Goal: Information Seeking & Learning: Understand process/instructions

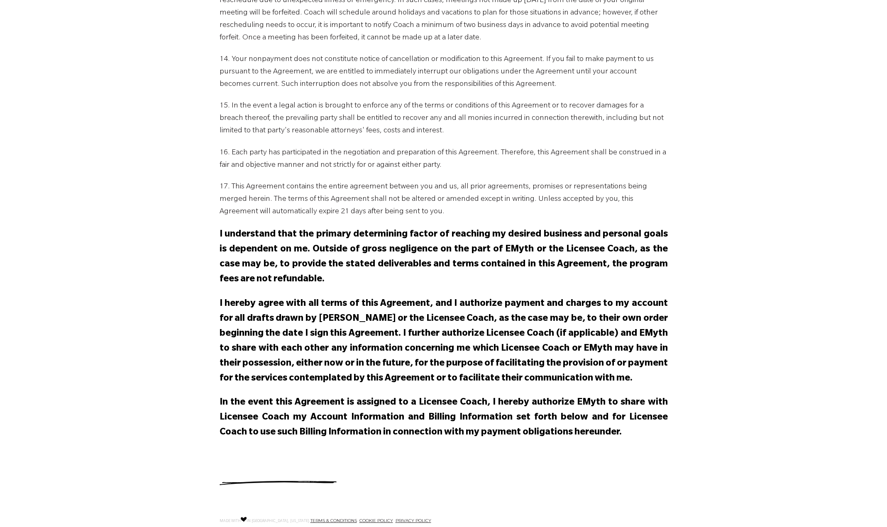
scroll to position [960, 0]
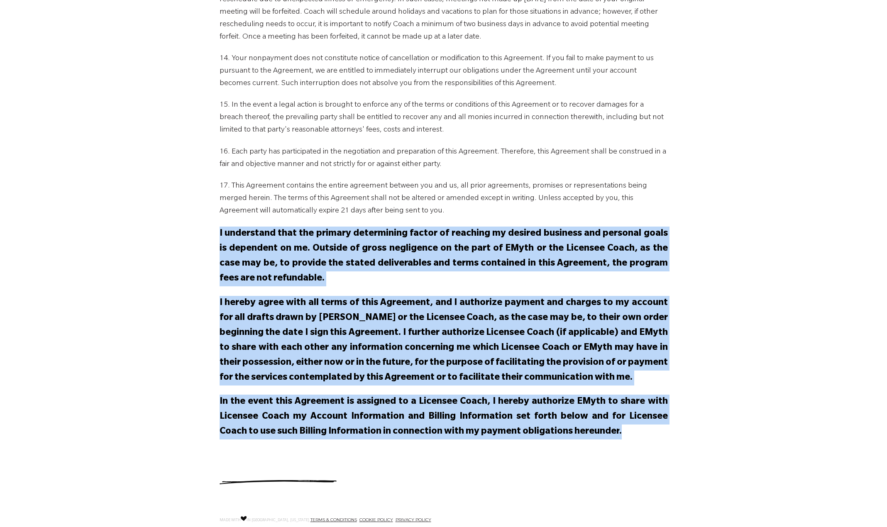
drag, startPoint x: 593, startPoint y: 383, endPoint x: 220, endPoint y: 185, distance: 422.8
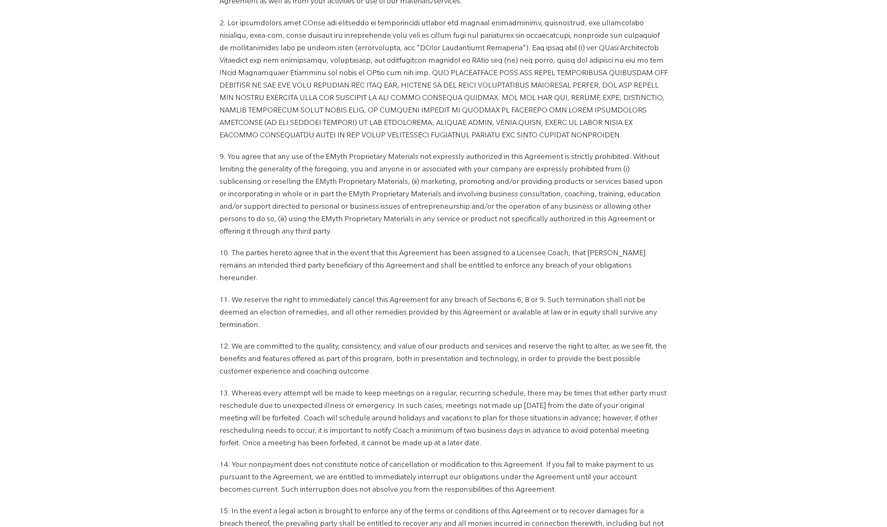
scroll to position [545, 0]
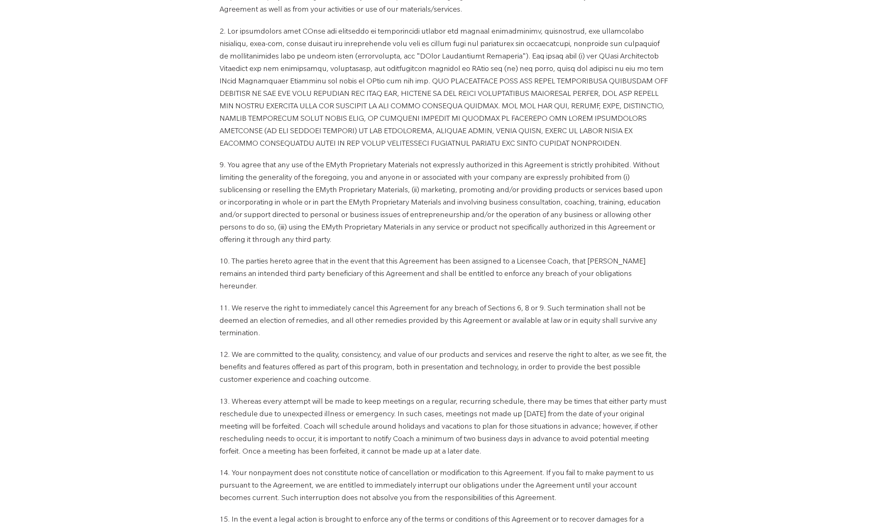
click at [572, 349] on p "12. We are committed to the quality, consistency, and value of our products and…" at bounding box center [444, 367] width 448 height 37
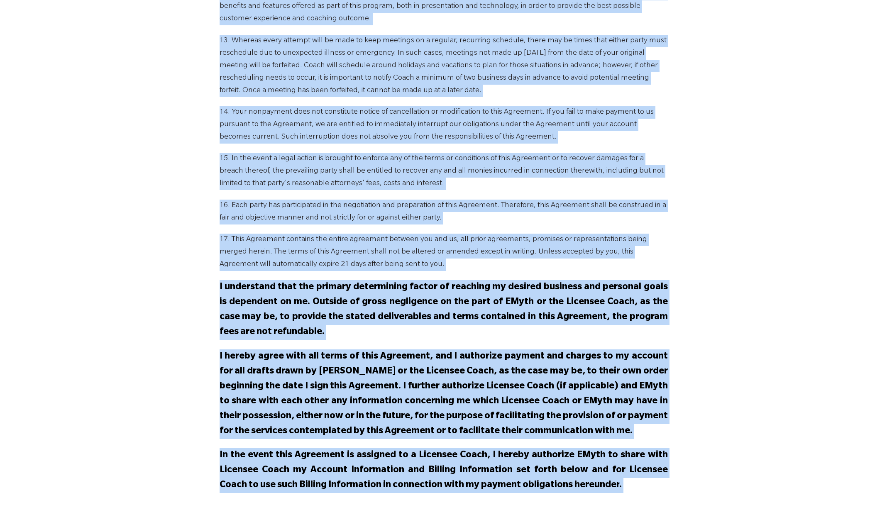
scroll to position [960, 0]
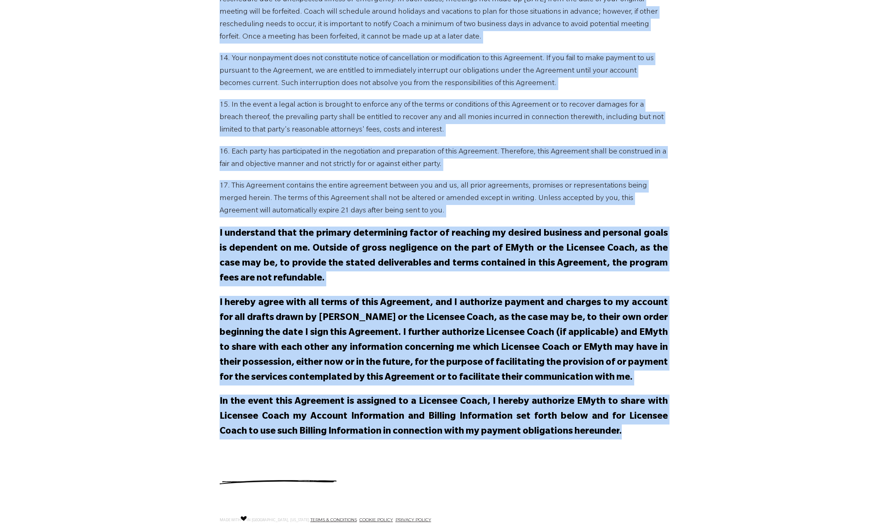
drag, startPoint x: 220, startPoint y: 102, endPoint x: 609, endPoint y: 381, distance: 478.8
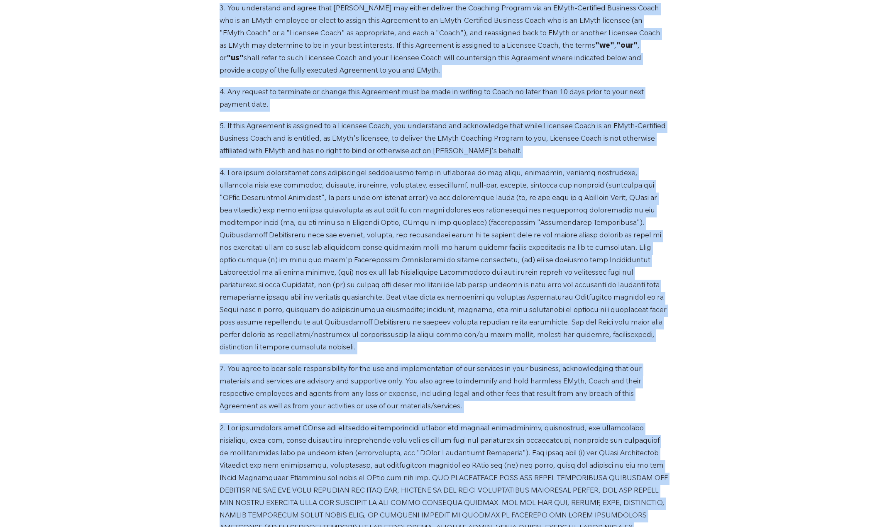
scroll to position [130, 0]
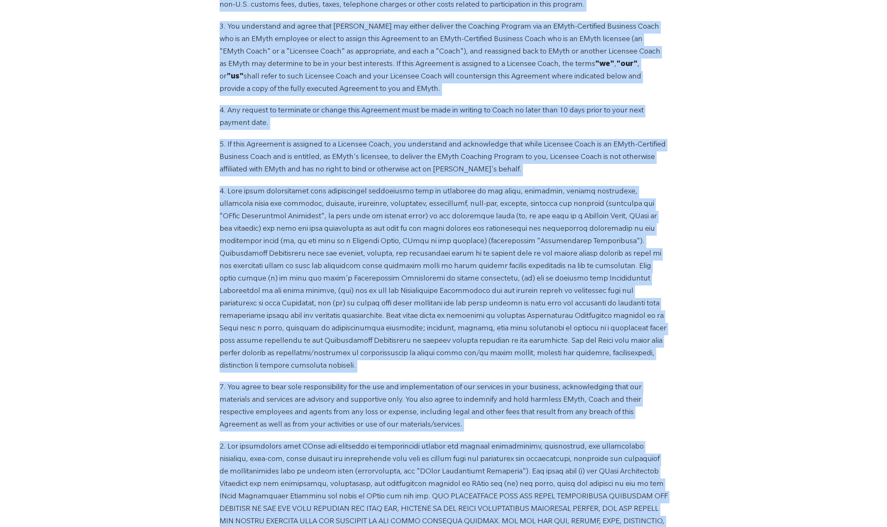
click at [389, 224] on p at bounding box center [444, 279] width 448 height 187
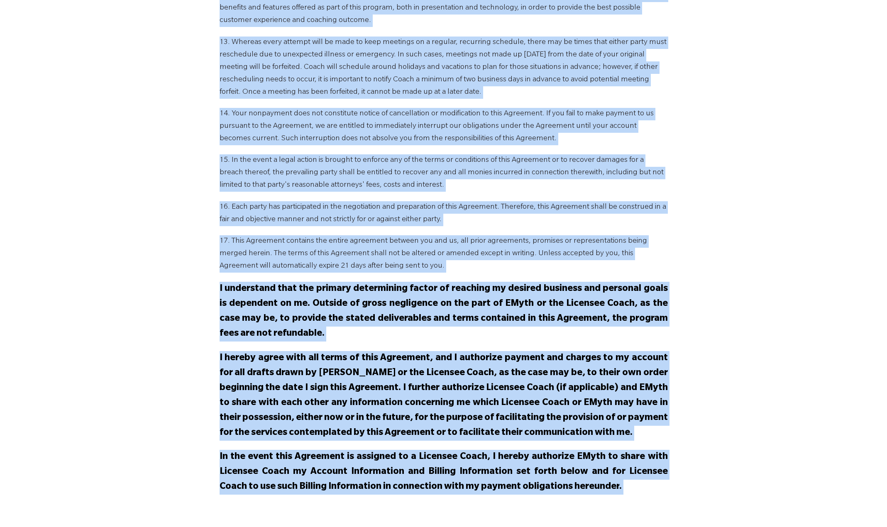
scroll to position [960, 0]
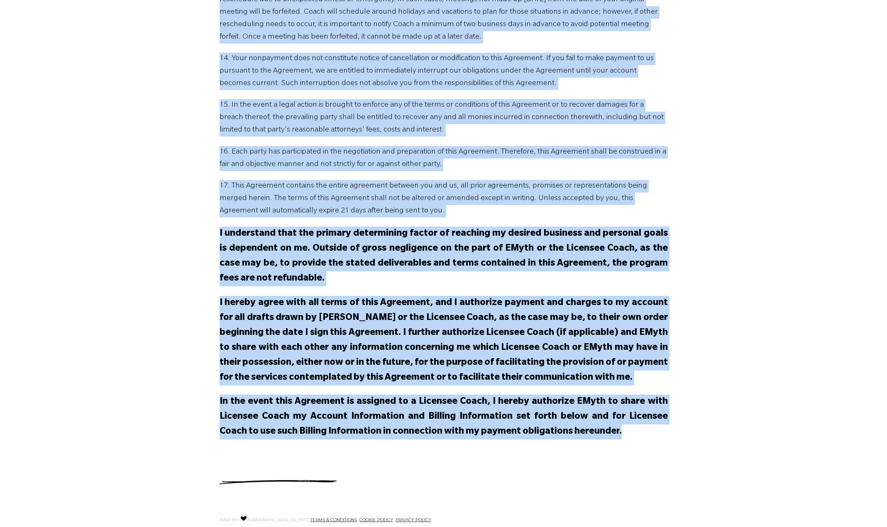
drag, startPoint x: 215, startPoint y: 101, endPoint x: 625, endPoint y: 389, distance: 500.8
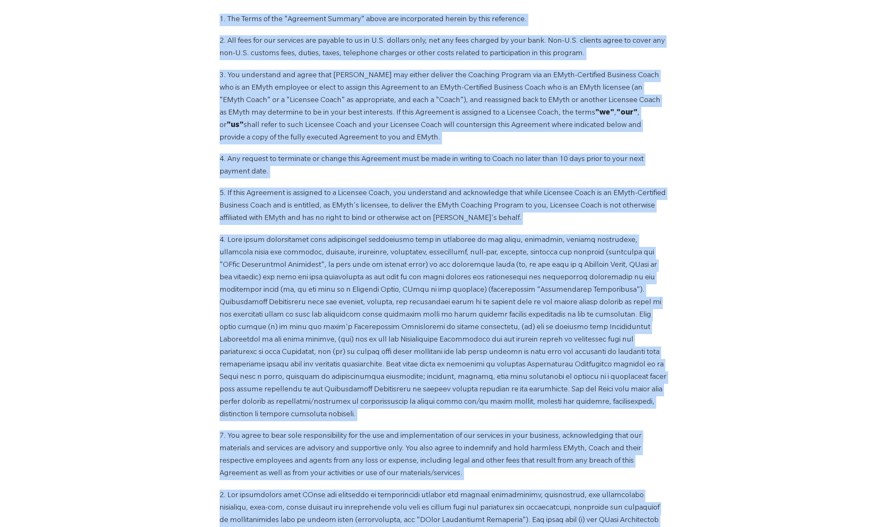
scroll to position [0, 0]
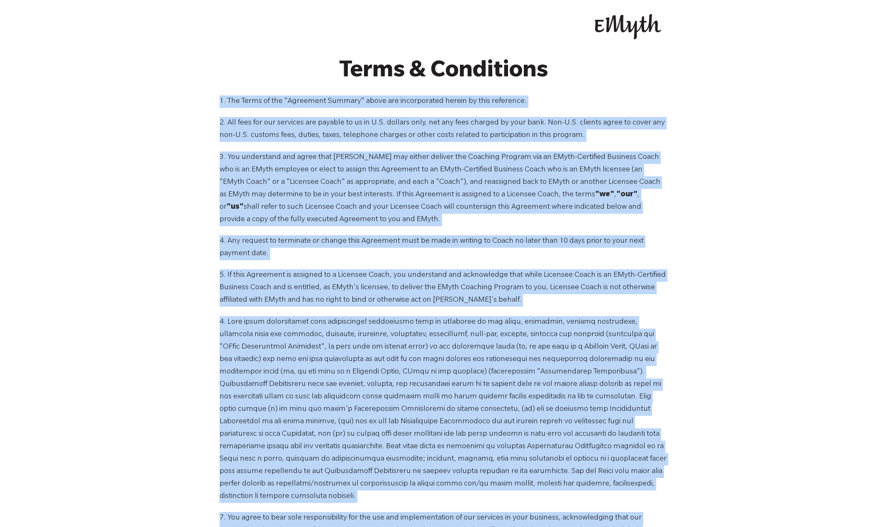
click at [458, 209] on p "3. You understand and agree that [PERSON_NAME] may either deliver the Coaching …" at bounding box center [444, 188] width 448 height 75
